Goal: Task Accomplishment & Management: Use online tool/utility

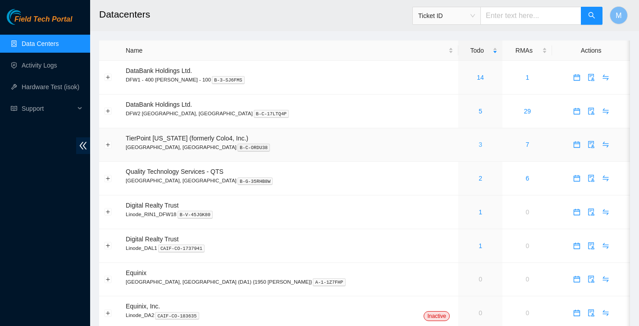
click at [479, 142] on link "3" at bounding box center [481, 144] width 4 height 7
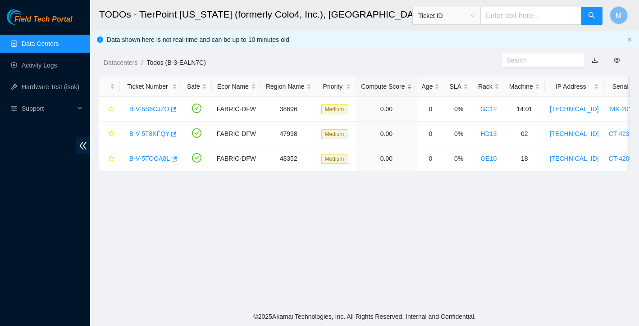
click at [65, 55] on ul "Data Centers Activity Logs Hardware Test (isok) Support" at bounding box center [45, 76] width 90 height 87
click at [59, 45] on link "Data Centers" at bounding box center [40, 43] width 37 height 7
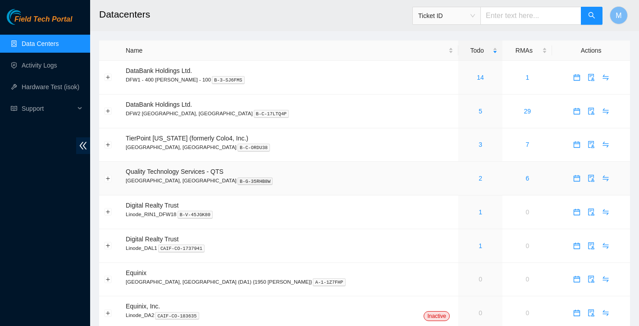
click at [463, 175] on div "2" at bounding box center [480, 178] width 35 height 10
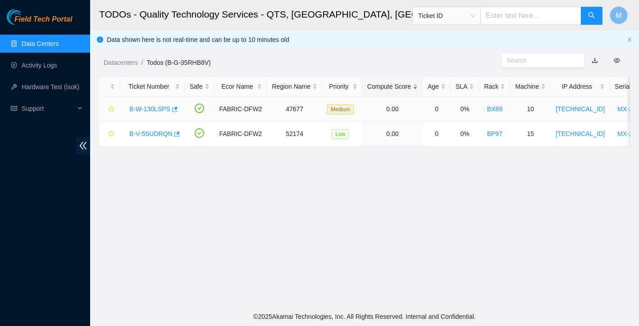
click at [150, 106] on link "B-W-130LSPS" at bounding box center [149, 108] width 41 height 7
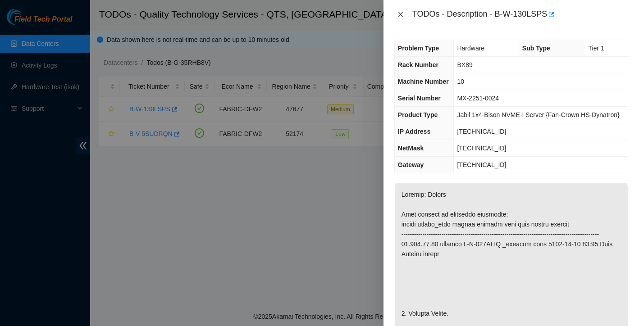
click at [399, 13] on icon "close" at bounding box center [400, 14] width 5 height 5
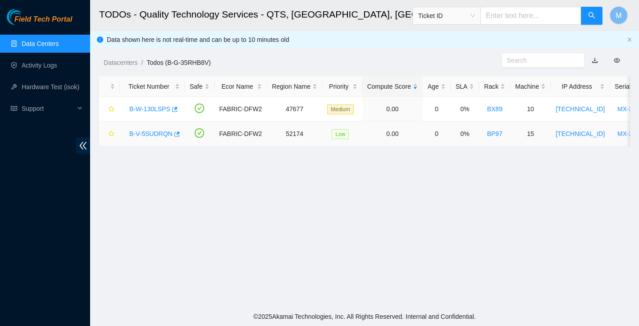
click at [156, 131] on link "B-V-5SUDRQN" at bounding box center [150, 133] width 43 height 7
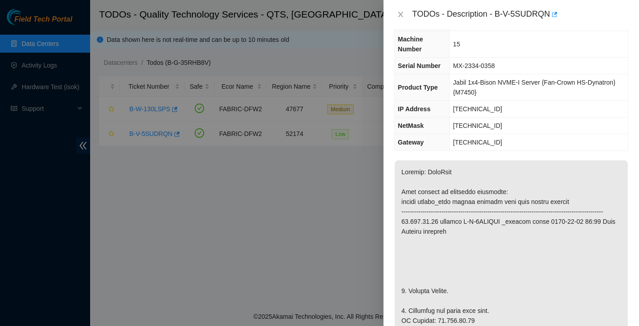
scroll to position [45, 0]
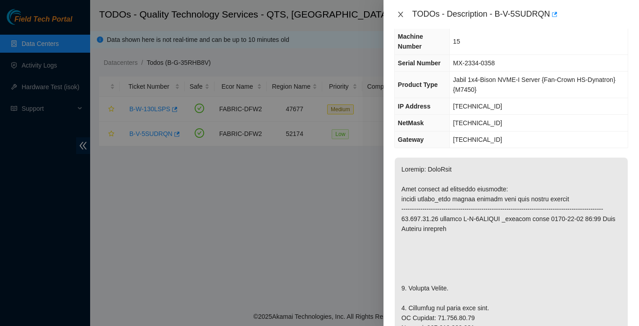
click at [403, 14] on icon "close" at bounding box center [400, 14] width 7 height 7
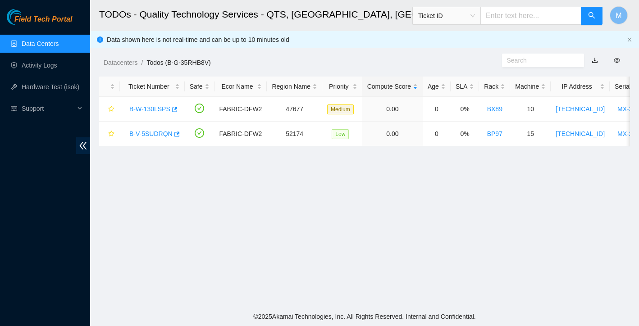
click at [37, 40] on link "Data Centers" at bounding box center [40, 43] width 37 height 7
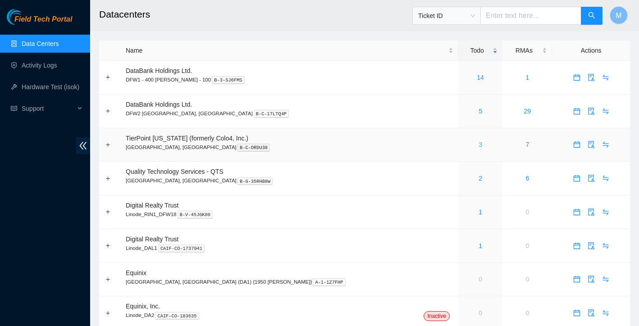
click at [479, 146] on link "3" at bounding box center [481, 144] width 4 height 7
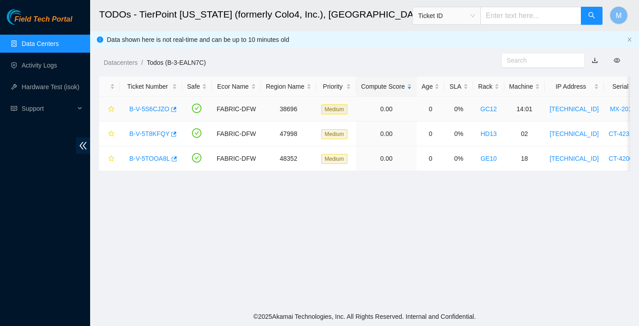
click at [144, 109] on link "B-V-5S6CJZO" at bounding box center [149, 108] width 40 height 7
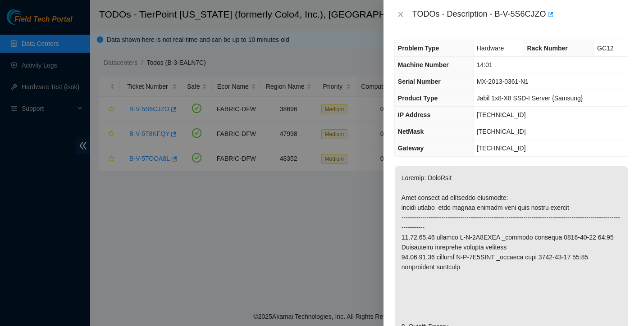
scroll to position [108, 0]
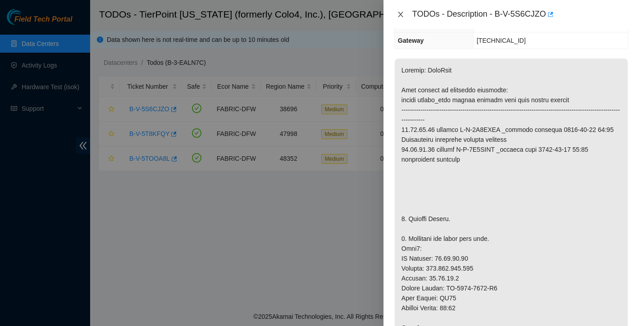
click at [398, 14] on icon "close" at bounding box center [400, 14] width 7 height 7
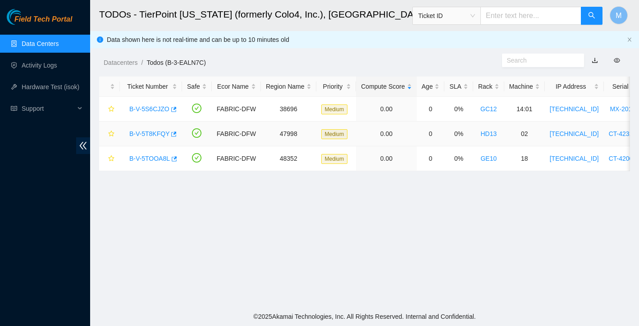
click at [149, 133] on link "B-V-5T8KFQY" at bounding box center [149, 133] width 40 height 7
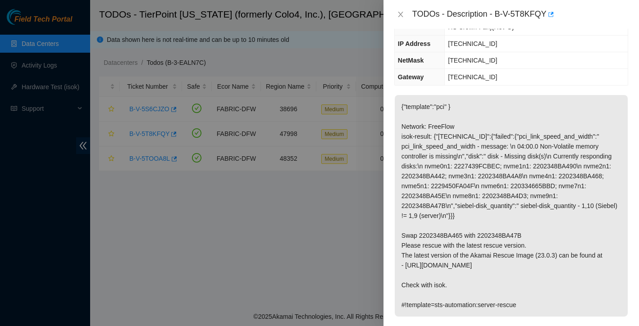
scroll to position [113, 0]
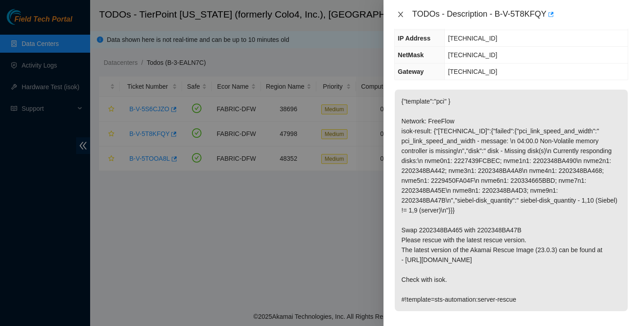
click at [400, 12] on icon "close" at bounding box center [400, 14] width 7 height 7
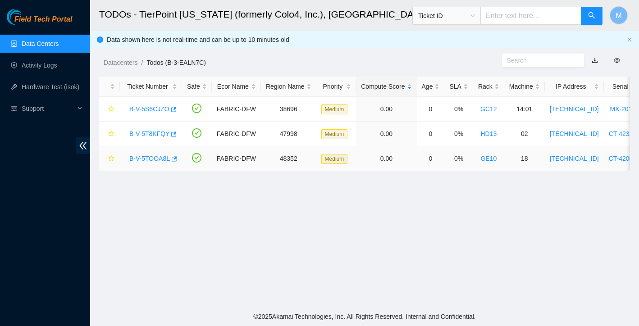
click at [145, 158] on link "B-V-5TOOA8L" at bounding box center [149, 158] width 41 height 7
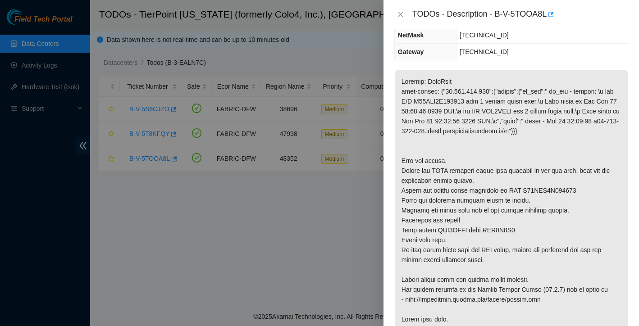
scroll to position [128, 0]
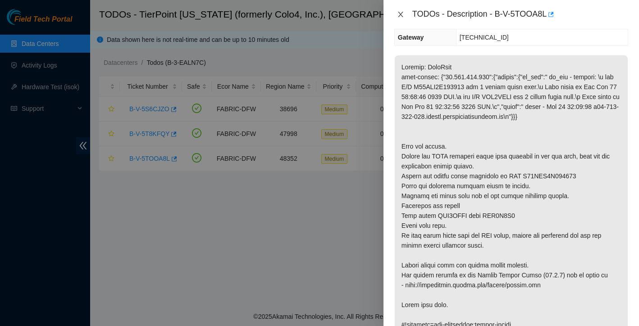
click at [402, 12] on icon "close" at bounding box center [400, 14] width 5 height 5
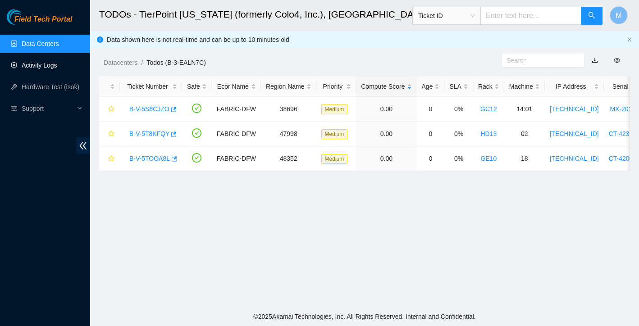
click at [57, 67] on link "Activity Logs" at bounding box center [40, 65] width 36 height 7
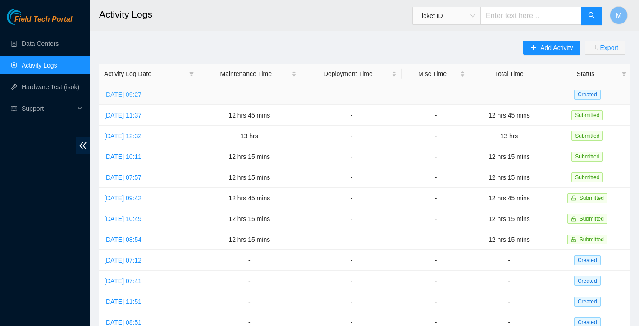
click at [141, 95] on link "Wed, 13 Aug 2025 09:27" at bounding box center [122, 94] width 37 height 7
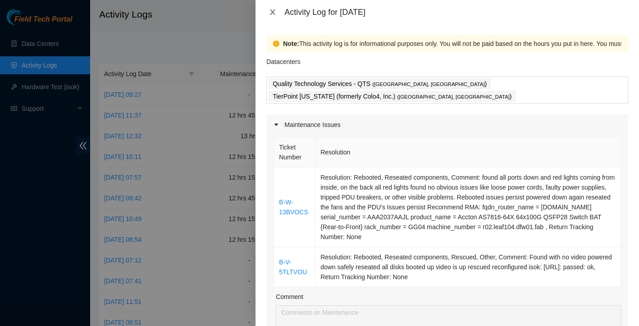
click at [274, 10] on icon "close" at bounding box center [272, 11] width 5 height 5
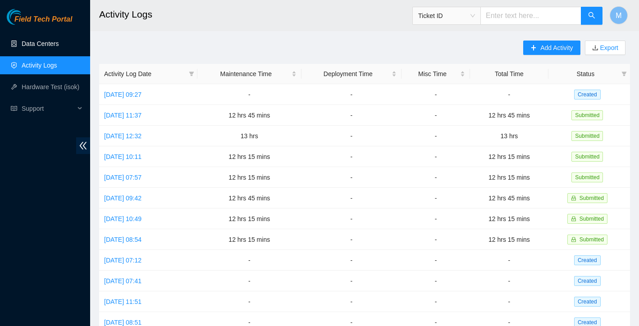
click at [40, 43] on link "Data Centers" at bounding box center [40, 43] width 37 height 7
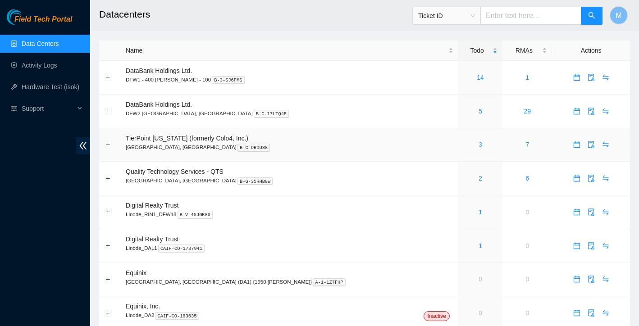
click at [479, 143] on link "3" at bounding box center [481, 144] width 4 height 7
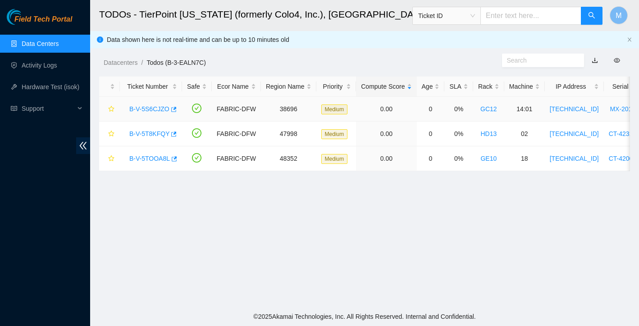
click at [150, 108] on link "B-V-5S6CJZO" at bounding box center [149, 108] width 40 height 7
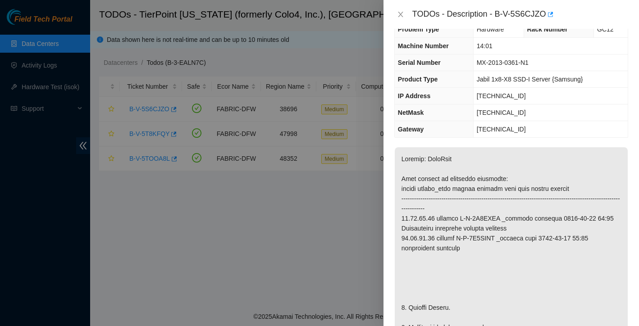
scroll to position [34, 0]
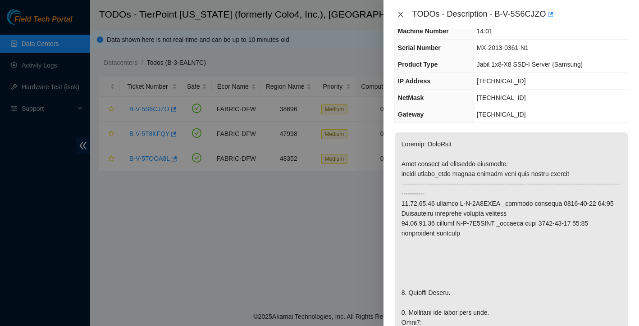
click at [399, 17] on icon "close" at bounding box center [400, 14] width 5 height 5
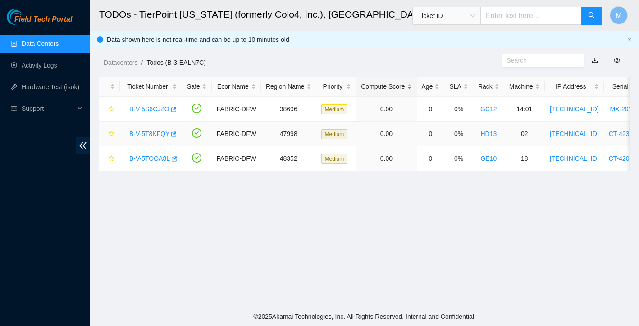
click at [162, 134] on link "B-V-5T8KFQY" at bounding box center [149, 133] width 40 height 7
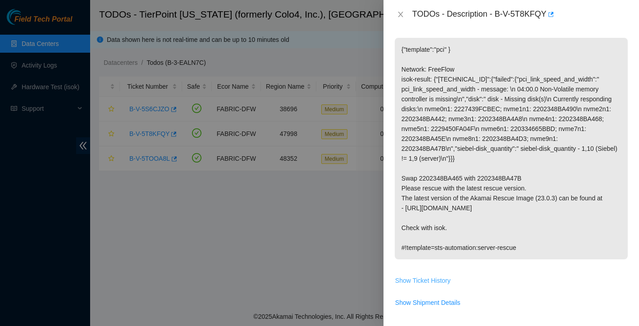
scroll to position [171, 0]
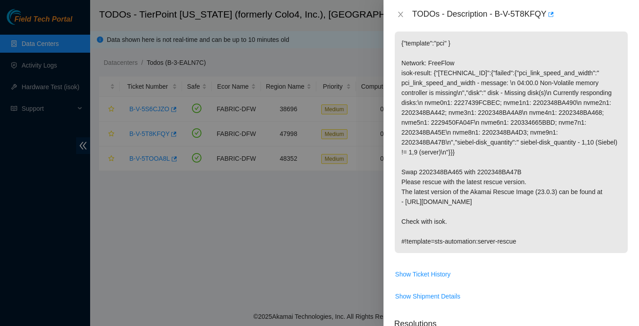
click at [401, 171] on p "{"template":"pci" } Network: FreeFlow isok-result: {"23.202.88.101":{"failed":{…" at bounding box center [511, 143] width 233 height 222
drag, startPoint x: 401, startPoint y: 171, endPoint x: 530, endPoint y: 170, distance: 128.9
click at [530, 169] on p "{"template":"pci" } Network: FreeFlow isok-result: {"23.202.88.101":{"failed":{…" at bounding box center [511, 143] width 233 height 222
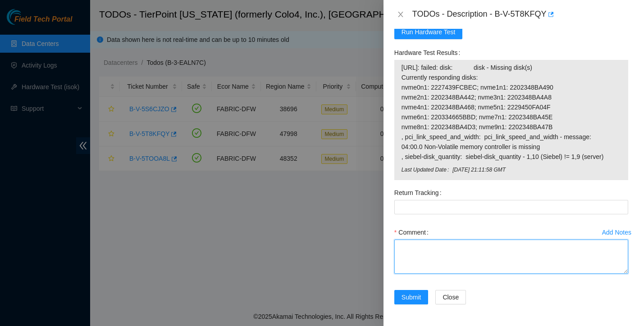
scroll to position [580, 0]
click at [446, 244] on textarea "Comment" at bounding box center [511, 257] width 234 height 34
paste textarea "Swap 2202348BA465 with 2202348BA47B"
click at [413, 249] on textarea "Swap 2202348BA465 with 2202348BA47B" at bounding box center [511, 257] width 234 height 34
click at [415, 246] on textarea "Swap 2202348BA465 with 2202348BA47B" at bounding box center [511, 257] width 234 height 34
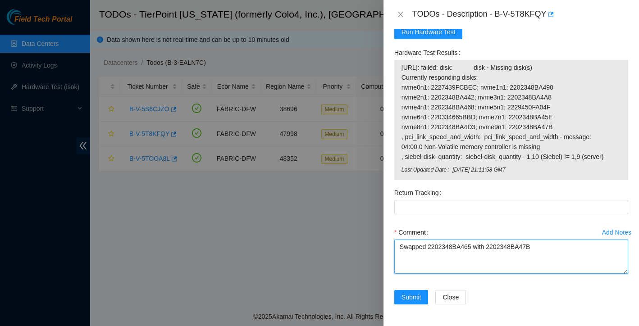
click at [563, 249] on textarea "Swapped 2202348BA465 with 2202348BA47B" at bounding box center [511, 257] width 234 height 34
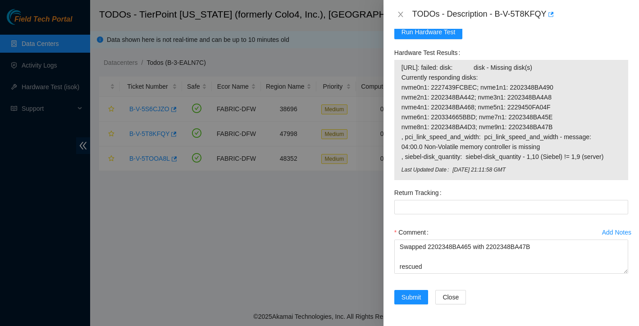
scroll to position [0, 0]
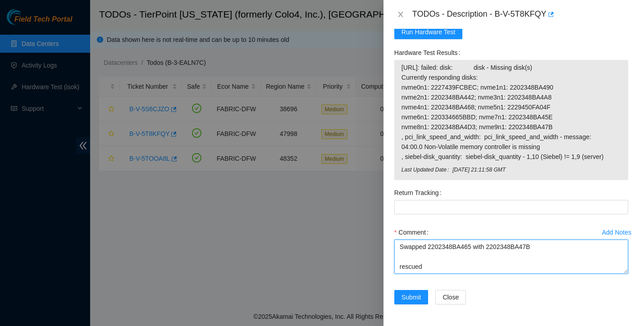
click at [400, 246] on textarea "Swapped 2202348BA465 with 2202348BA47B rescued reconfigured isok: passing" at bounding box center [511, 257] width 234 height 34
click at [405, 246] on textarea "Swapped 2202348BA465 with 2202348BA47B rescued reconfigured isok: passing" at bounding box center [511, 257] width 234 height 34
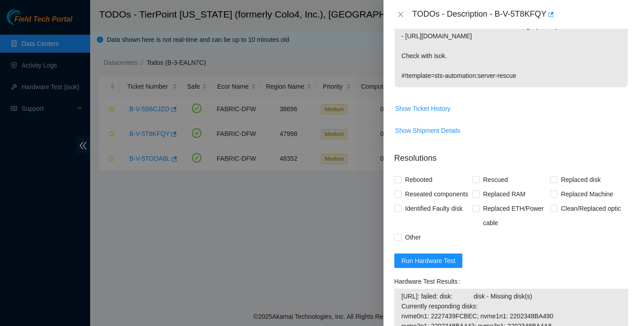
scroll to position [325, 0]
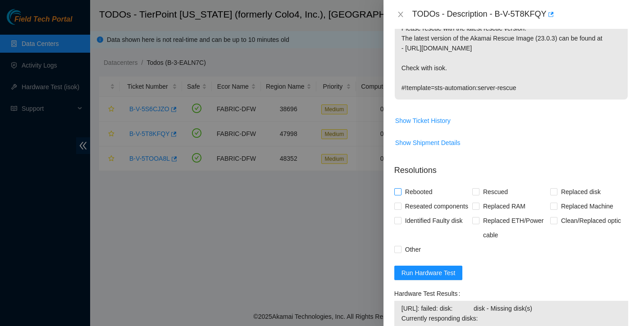
type textarea "powered down safely Swapped 2202348BA465 with 2202348BA47B rescued reconfigured…"
click at [397, 189] on input "Rebooted" at bounding box center [397, 191] width 6 height 6
checkbox input "true"
click at [399, 205] on input "Reseated components" at bounding box center [397, 206] width 6 height 6
checkbox input "true"
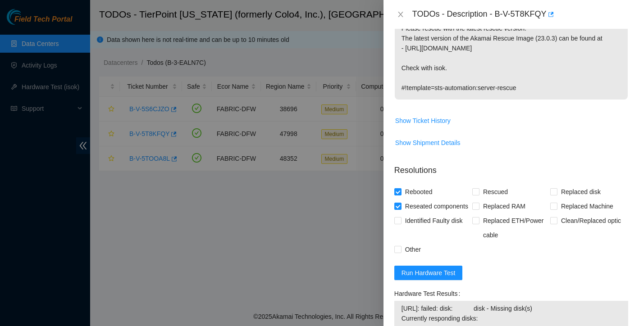
click at [469, 193] on div "Rebooted" at bounding box center [433, 192] width 78 height 14
click at [479, 190] on span at bounding box center [475, 191] width 7 height 7
click at [479, 190] on input "Rescued" at bounding box center [475, 191] width 6 height 6
checkbox input "true"
click at [395, 252] on input "Other" at bounding box center [397, 249] width 6 height 6
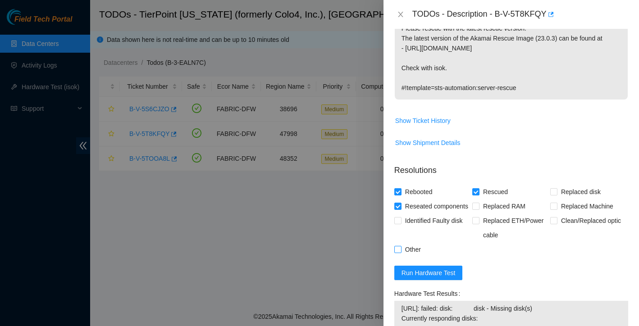
checkbox input "true"
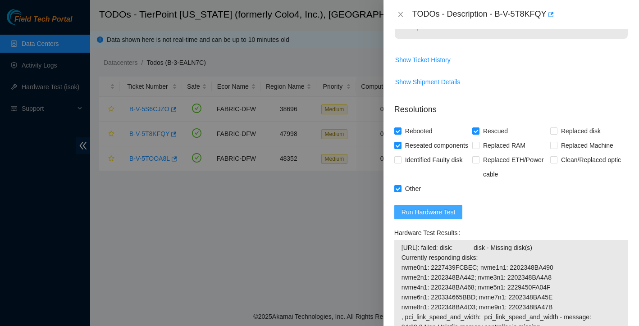
scroll to position [389, 0]
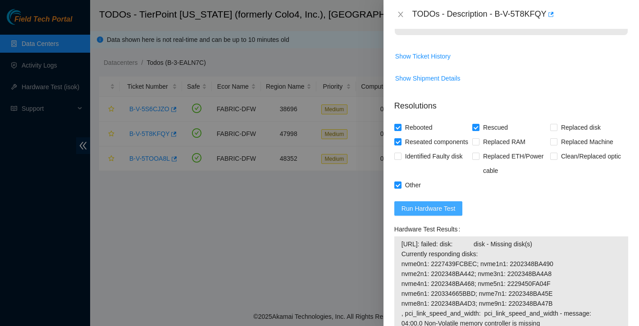
click at [444, 214] on span "Run Hardware Test" at bounding box center [428, 209] width 54 height 10
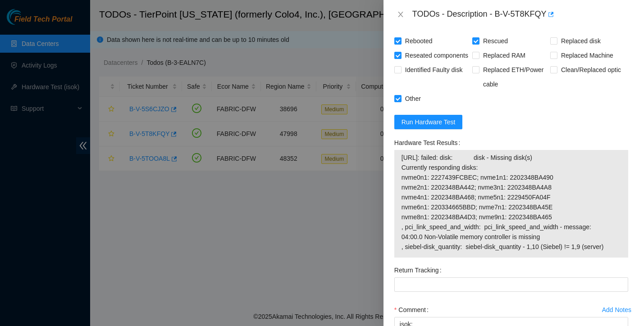
scroll to position [452, 0]
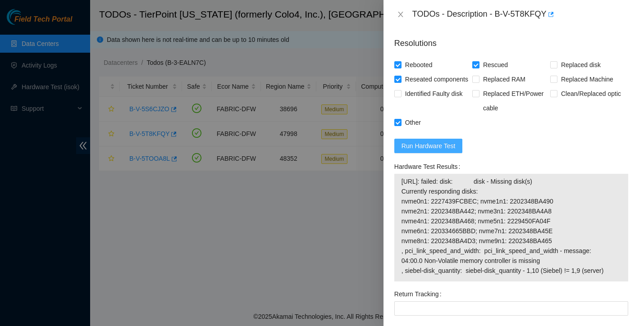
click at [454, 151] on span "Run Hardware Test" at bounding box center [428, 146] width 54 height 10
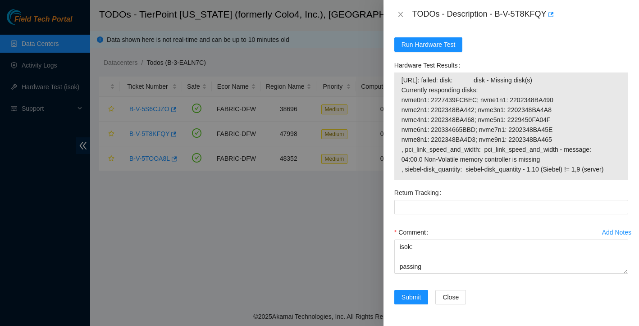
scroll to position [568, 0]
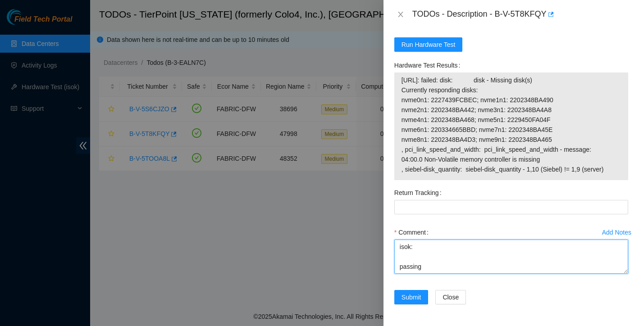
drag, startPoint x: 432, startPoint y: 257, endPoint x: 392, endPoint y: 254, distance: 39.8
click at [392, 254] on div "Add Notes Comment powered down safely Swapped 2202348BA465 with 2202348BA47B re…" at bounding box center [511, 257] width 241 height 65
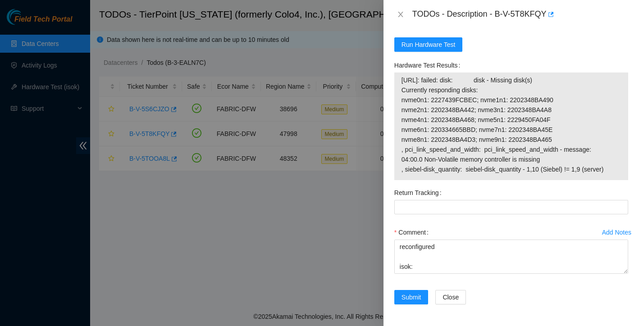
drag, startPoint x: 401, startPoint y: 80, endPoint x: 620, endPoint y: 175, distance: 238.9
click at [620, 175] on td "23.202.88.101: failed: disk: disk - Missing disk(s) Currently responding disks:…" at bounding box center [511, 126] width 220 height 103
copy span "23.202.88.101: failed: disk: disk - Missing disk(s) Currently responding disks:…"
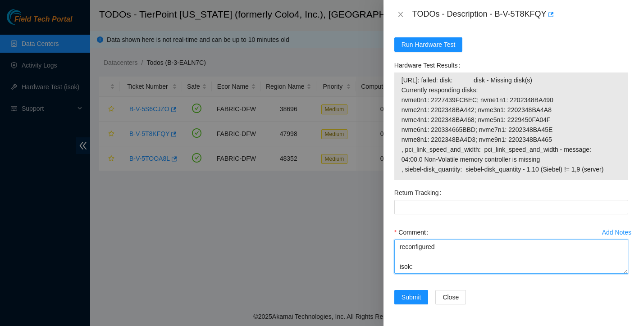
click at [418, 253] on textarea "powered down safely Swapped 2202348BA465 with 2202348BA47B rescued reconfigured…" at bounding box center [511, 257] width 234 height 34
paste textarea "23.202.88.101: failed: disk: disk - Missing disk(s) Currently responding disks:…"
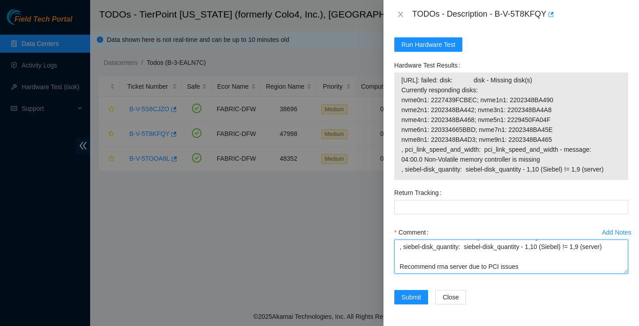
scroll to position [564, 0]
click at [501, 262] on textarea "powered down safely Swapped 2202348BA465 with 2202348BA47B rescued reconfigured…" at bounding box center [511, 257] width 234 height 34
type textarea "powered down safely Swapped 2202348BA465 with 2202348BA47B rescued reconfigured…"
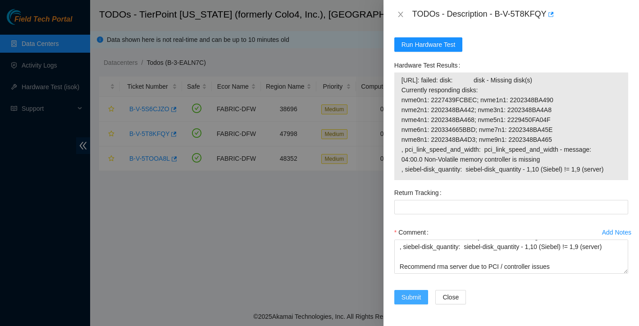
click at [420, 292] on span "Submit" at bounding box center [411, 297] width 20 height 10
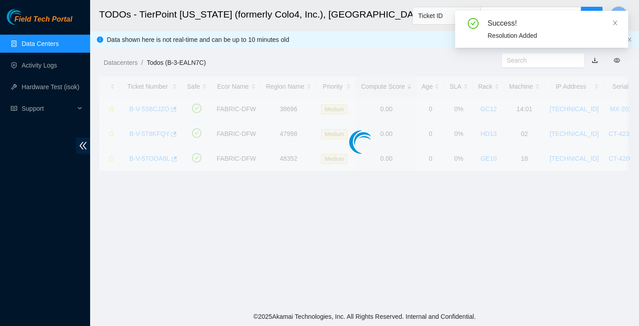
scroll to position [177, 0]
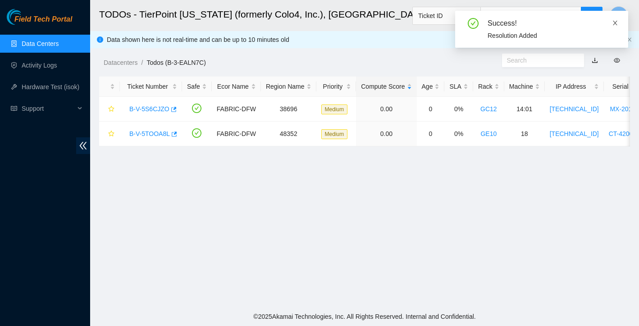
click at [616, 24] on icon "close" at bounding box center [615, 23] width 6 height 6
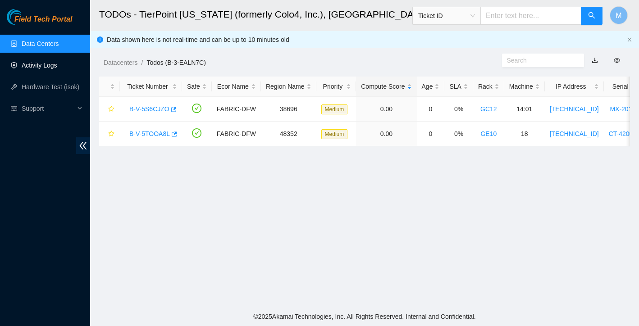
click at [52, 68] on link "Activity Logs" at bounding box center [40, 65] width 36 height 7
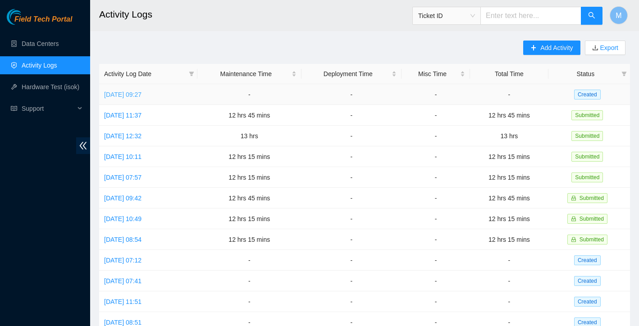
click at [141, 95] on link "Wed, 13 Aug 2025 09:27" at bounding box center [122, 94] width 37 height 7
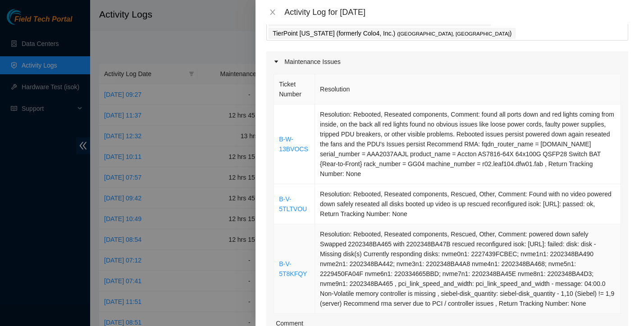
scroll to position [51, 0]
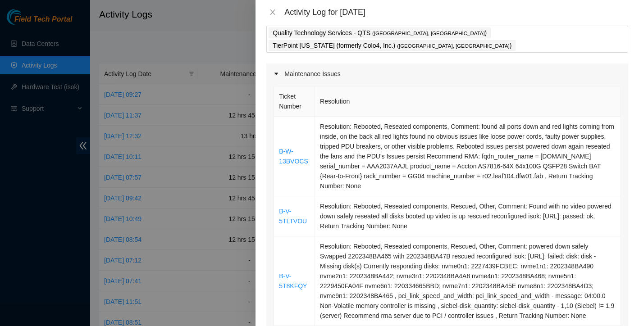
click at [272, 6] on div "Activity Log for 13-08-2025" at bounding box center [446, 12] width 383 height 24
click at [271, 10] on icon "close" at bounding box center [272, 11] width 5 height 5
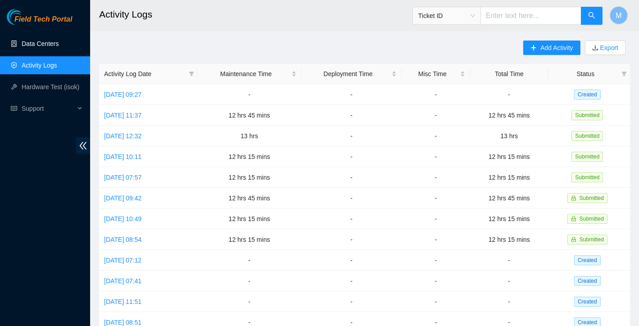
click at [54, 45] on link "Data Centers" at bounding box center [40, 43] width 37 height 7
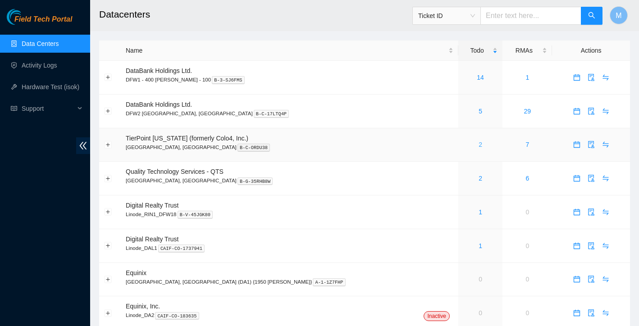
click at [479, 146] on link "2" at bounding box center [481, 144] width 4 height 7
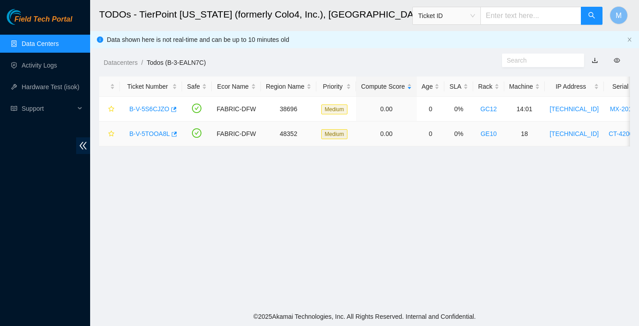
click at [154, 131] on link "B-V-5TOOA8L" at bounding box center [149, 133] width 41 height 7
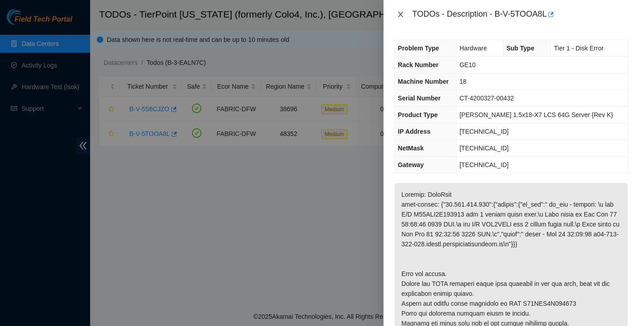
click at [400, 11] on icon "close" at bounding box center [400, 14] width 7 height 7
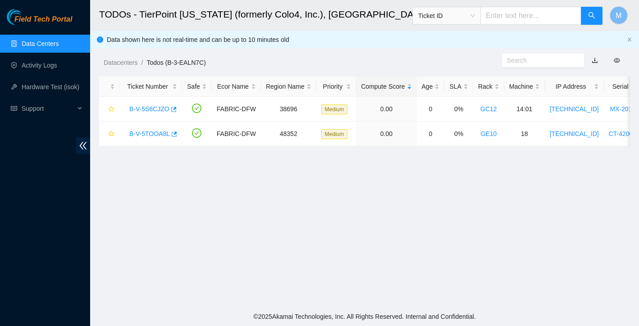
click at [59, 46] on link "Data Centers" at bounding box center [40, 43] width 37 height 7
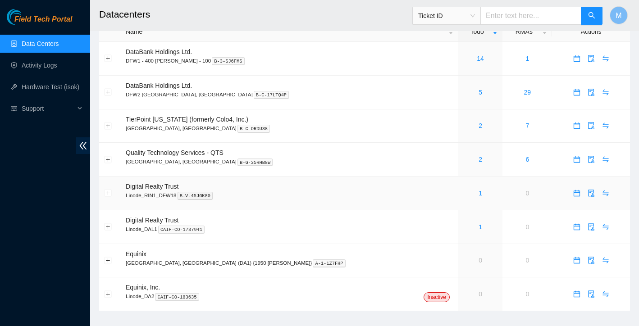
scroll to position [25, 0]
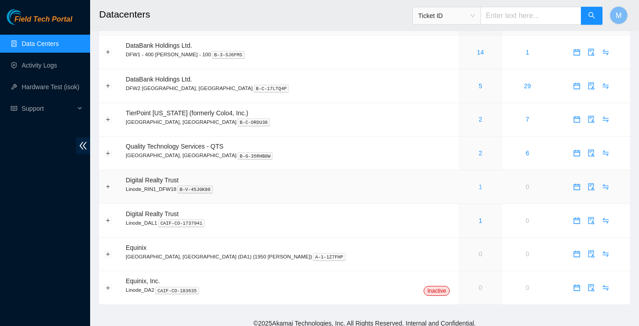
click at [479, 186] on link "1" at bounding box center [481, 186] width 4 height 7
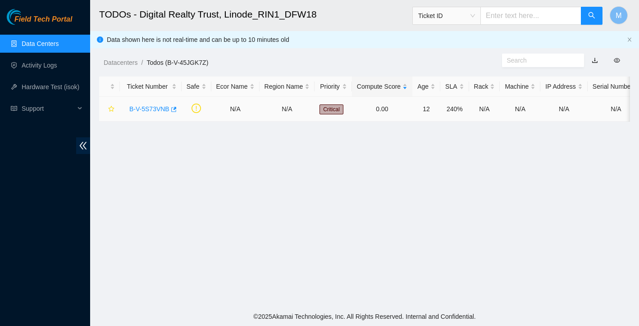
click at [155, 108] on link "B-V-5S73VNB" at bounding box center [149, 108] width 40 height 7
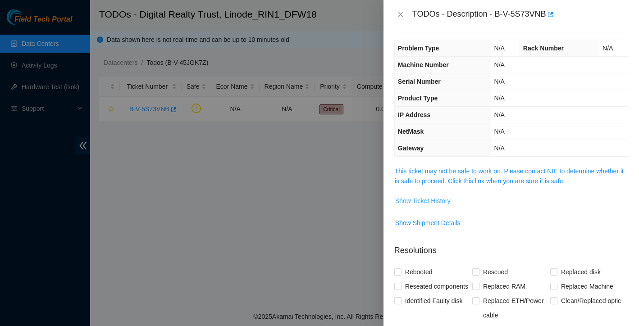
click at [446, 199] on span "Show Ticket History" at bounding box center [422, 201] width 55 height 10
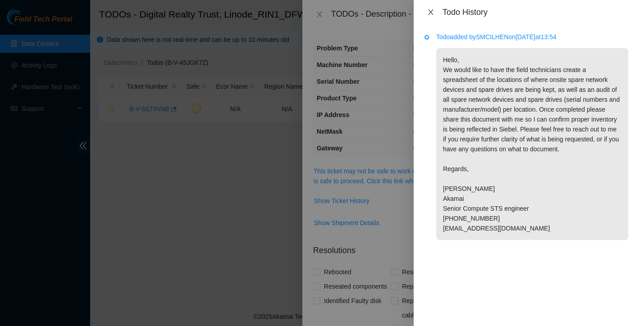
click at [429, 13] on icon "close" at bounding box center [430, 12] width 7 height 7
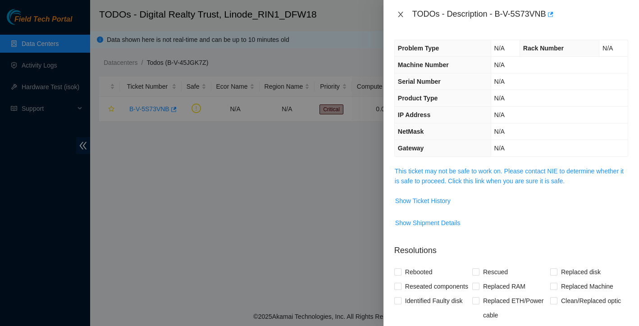
click at [401, 13] on icon "close" at bounding box center [400, 14] width 5 height 5
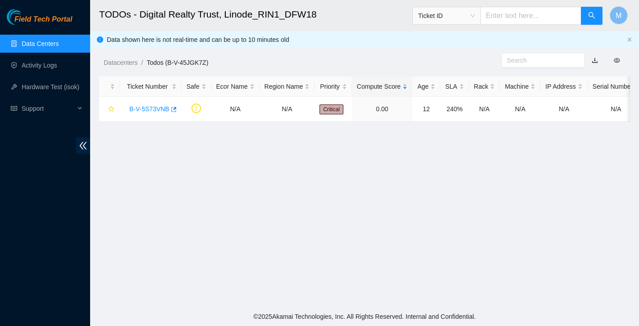
click at [59, 46] on link "Data Centers" at bounding box center [40, 43] width 37 height 7
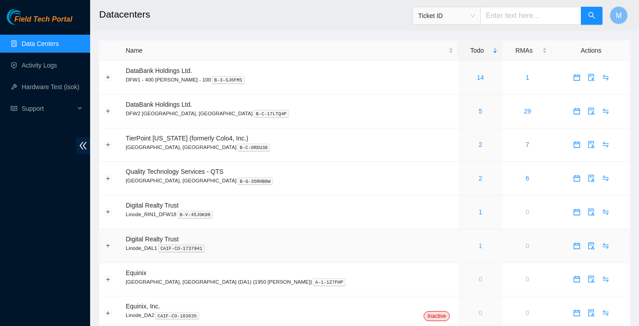
click at [479, 247] on link "1" at bounding box center [481, 245] width 4 height 7
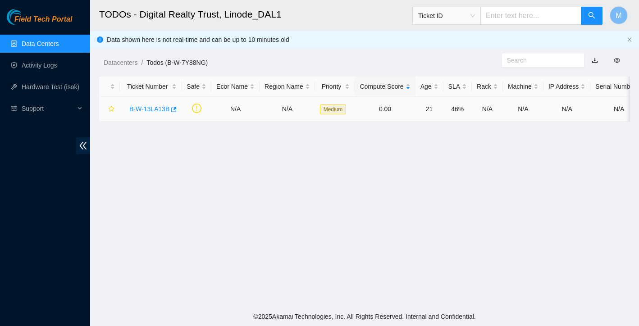
click at [163, 108] on link "B-W-13LA13B" at bounding box center [149, 108] width 40 height 7
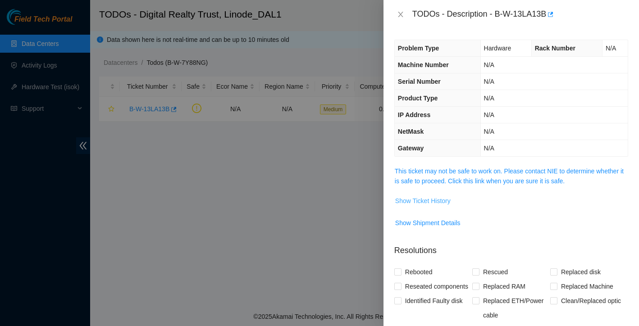
click at [436, 198] on span "Show Ticket History" at bounding box center [422, 201] width 55 height 10
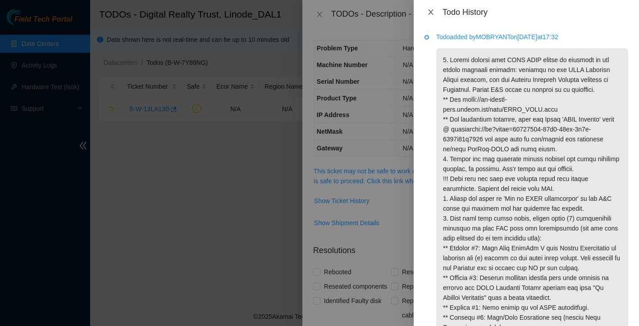
click at [432, 10] on icon "close" at bounding box center [430, 11] width 5 height 5
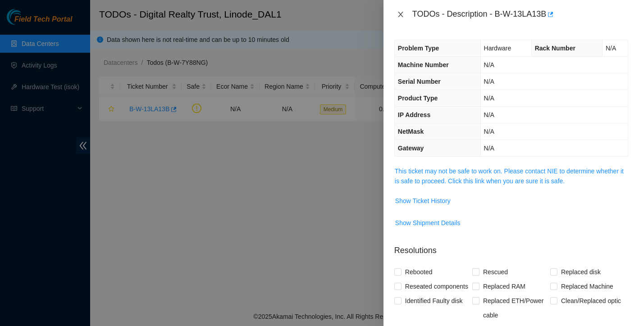
click at [397, 14] on icon "close" at bounding box center [400, 14] width 7 height 7
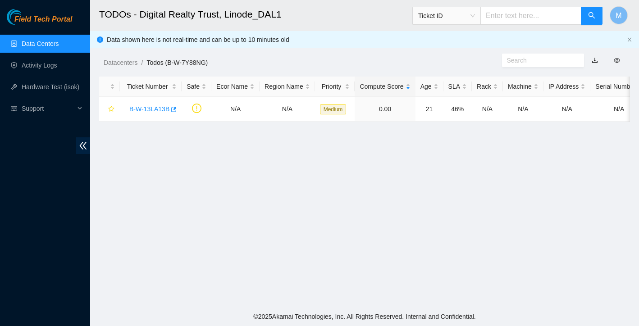
click at [42, 42] on link "Data Centers" at bounding box center [40, 43] width 37 height 7
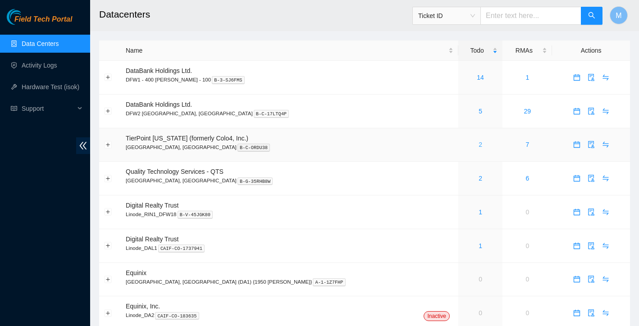
click at [479, 145] on link "2" at bounding box center [481, 144] width 4 height 7
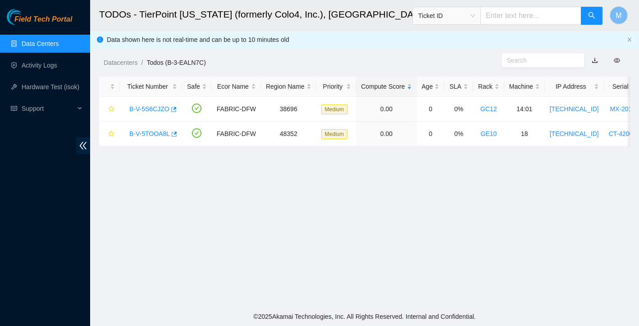
click at [47, 47] on link "Data Centers" at bounding box center [40, 43] width 37 height 7
